Goal: Task Accomplishment & Management: Use online tool/utility

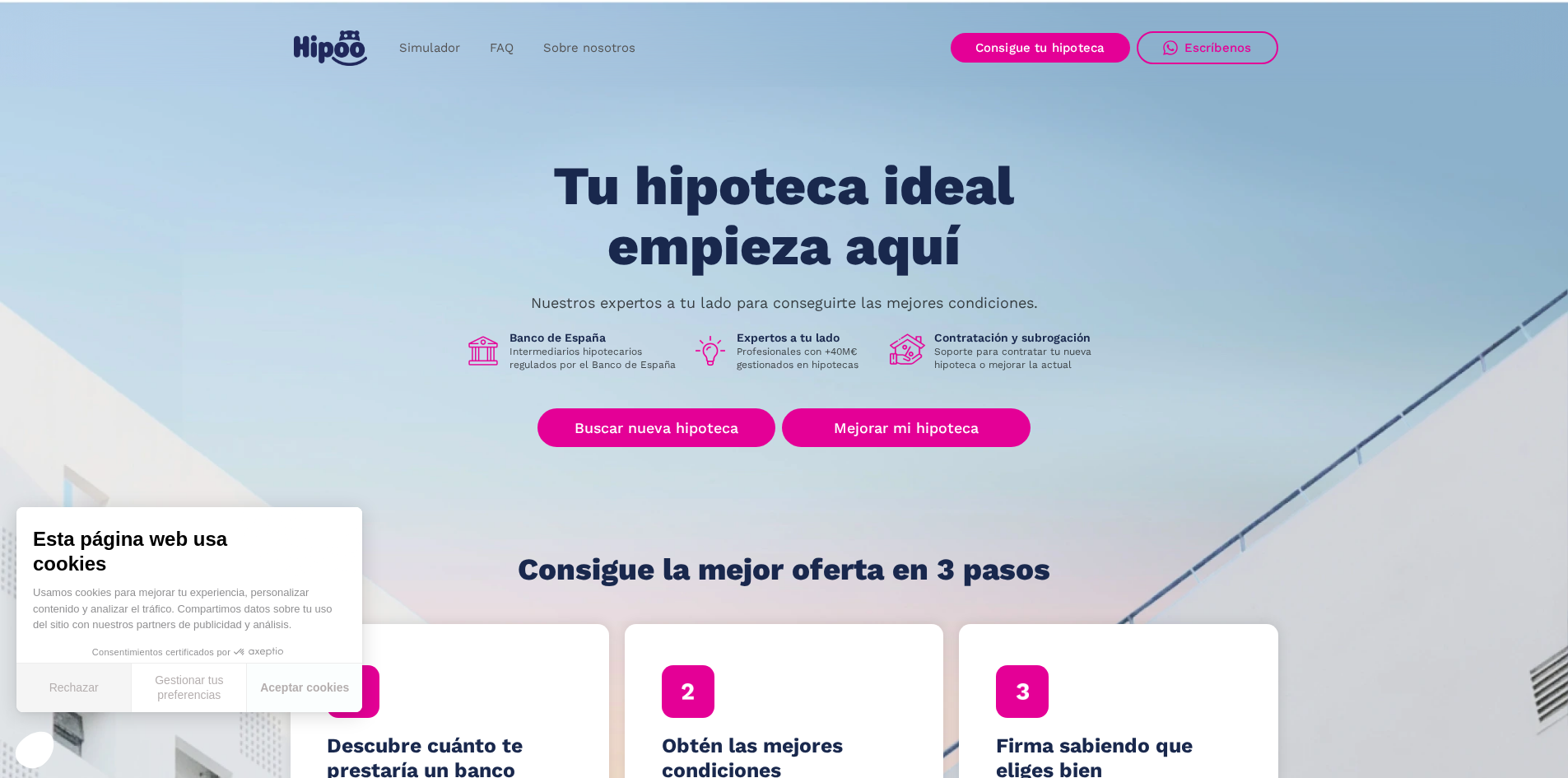
click at [89, 690] on button "Rechazar" at bounding box center [74, 687] width 115 height 49
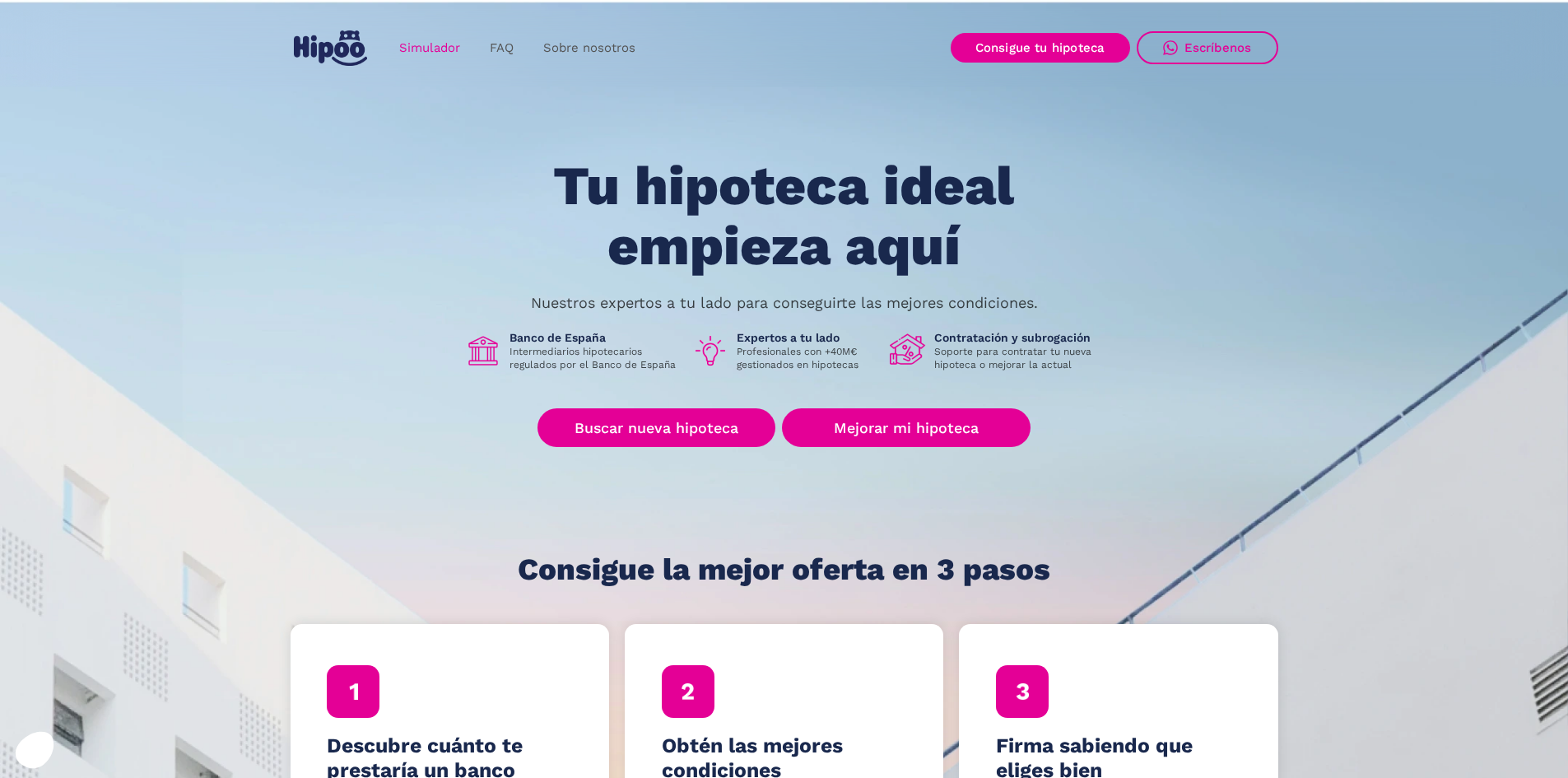
click at [436, 48] on link "Simulador" at bounding box center [429, 48] width 90 height 32
